Goal: Transaction & Acquisition: Purchase product/service

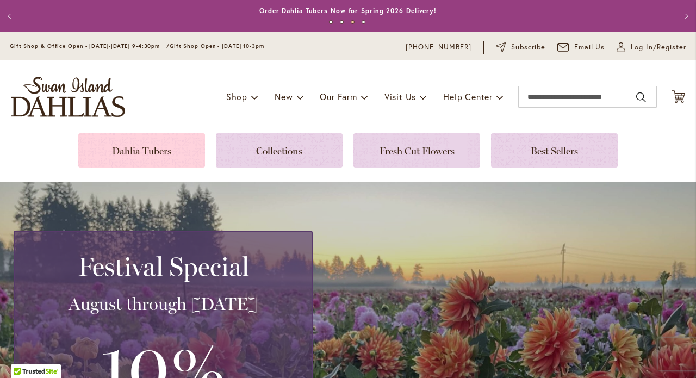
click at [155, 156] on link at bounding box center [141, 150] width 127 height 34
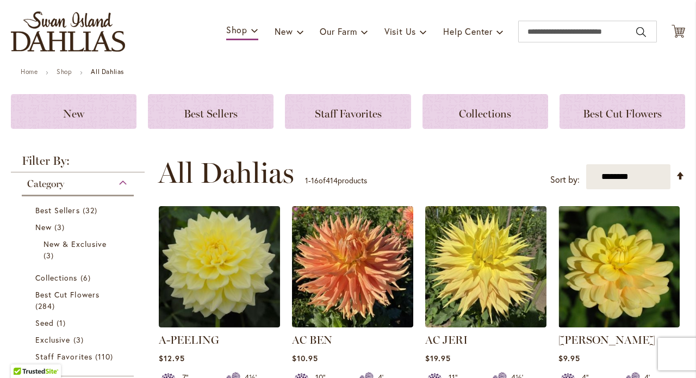
scroll to position [64, 0]
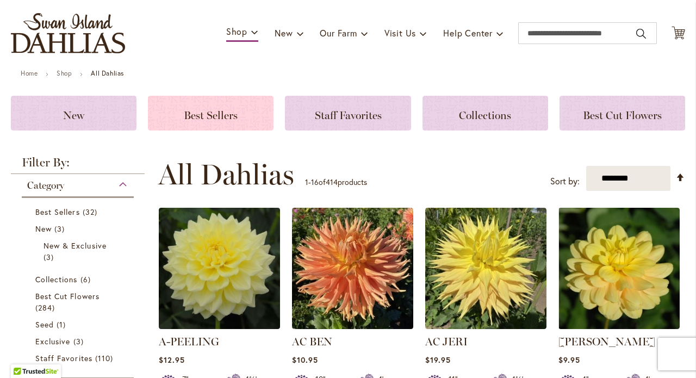
click at [217, 119] on span "Best Sellers" at bounding box center [211, 115] width 54 height 13
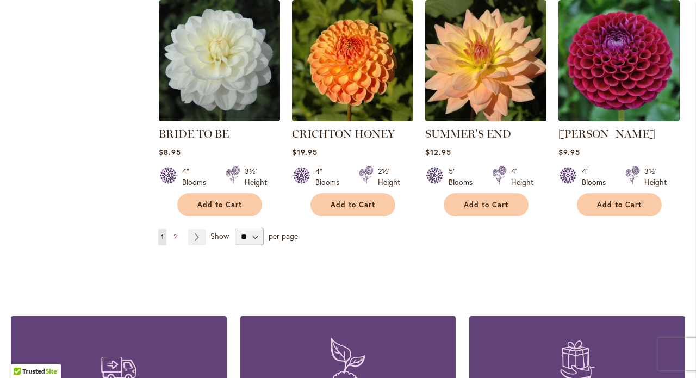
scroll to position [933, 0]
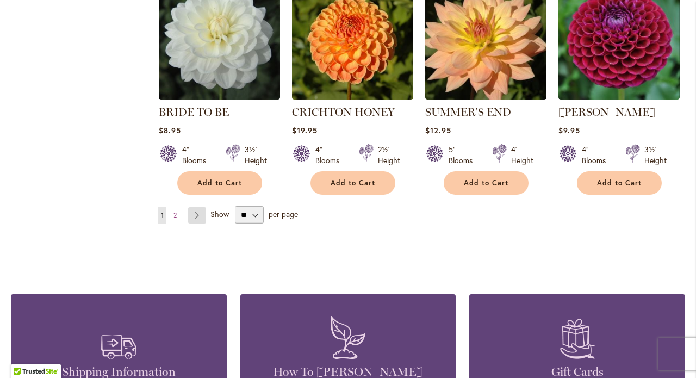
click at [200, 219] on link "Page Next" at bounding box center [197, 215] width 18 height 16
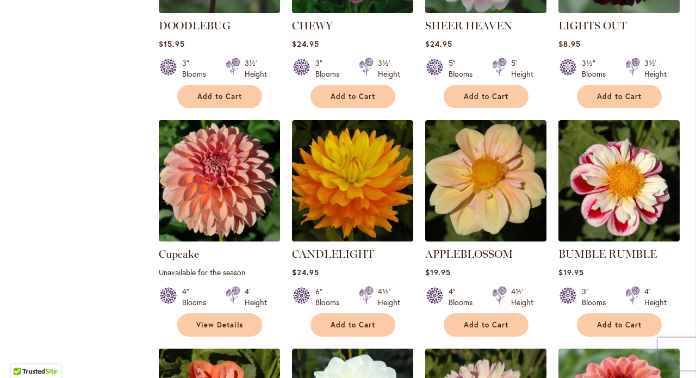
click at [202, 218] on img at bounding box center [219, 180] width 127 height 127
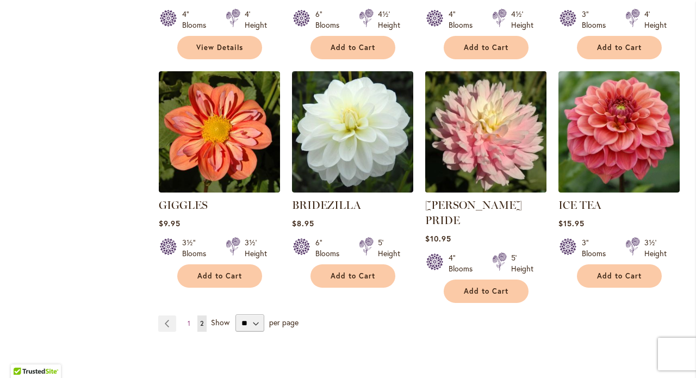
scroll to position [823, 0]
